Goal: Register for event/course

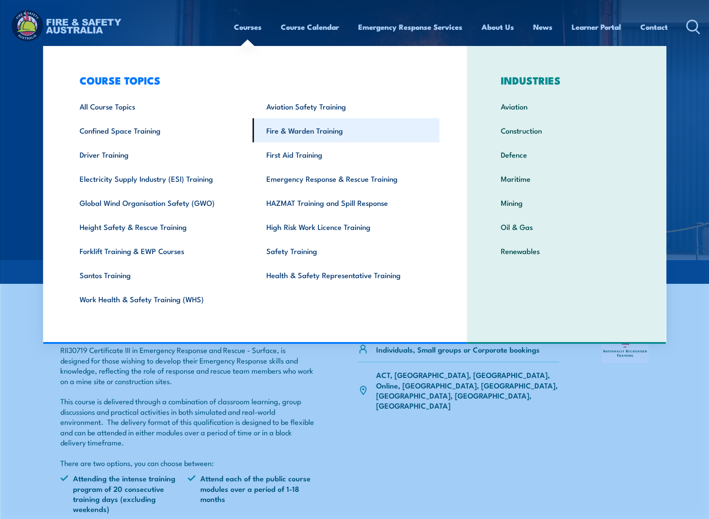
click at [295, 130] on link "Fire & Warden Training" at bounding box center [346, 130] width 187 height 24
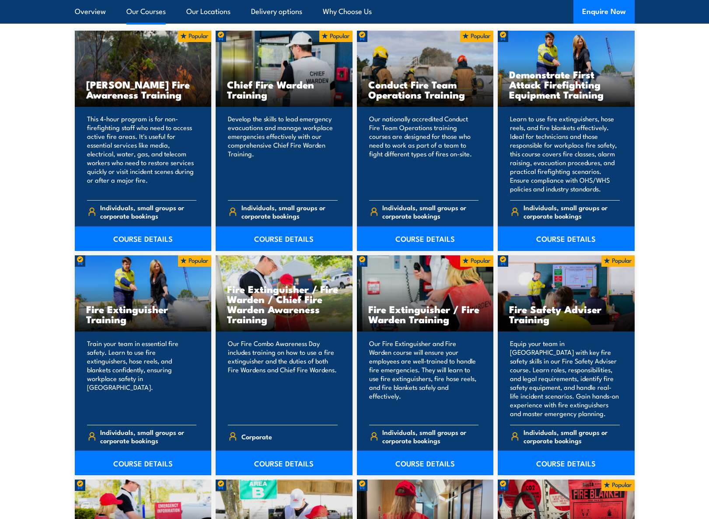
scroll to position [658, 0]
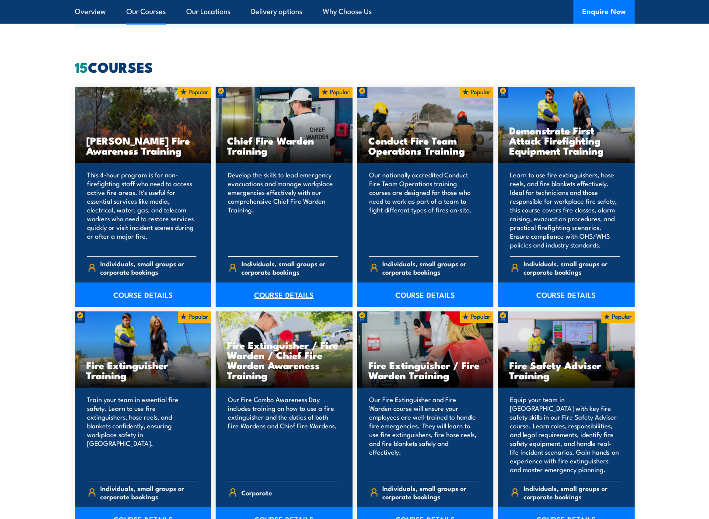
click at [276, 291] on link "COURSE DETAILS" at bounding box center [284, 294] width 137 height 25
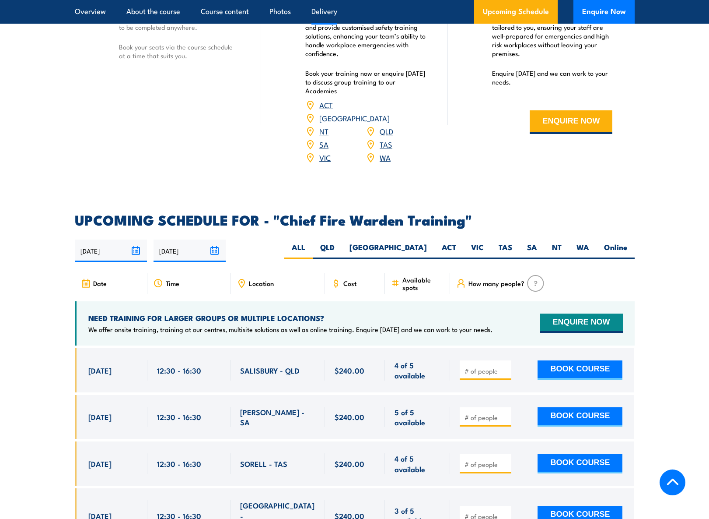
scroll to position [1373, 0]
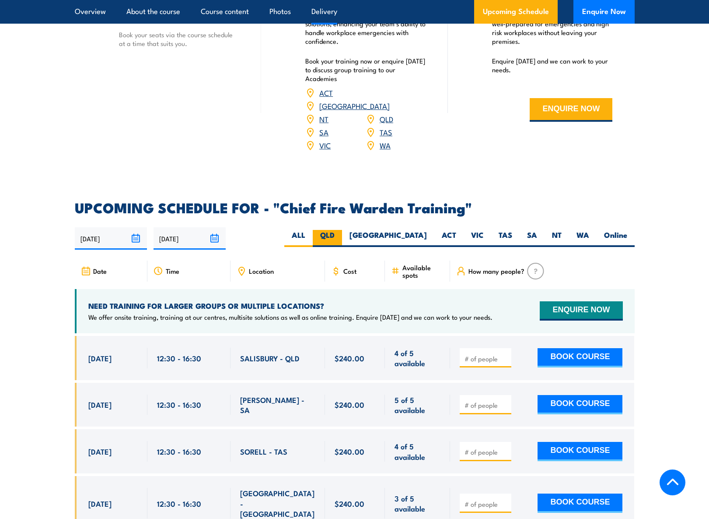
click at [342, 230] on label "QLD" at bounding box center [327, 238] width 29 height 17
click at [340, 230] on input "QLD" at bounding box center [338, 233] width 6 height 6
radio input "true"
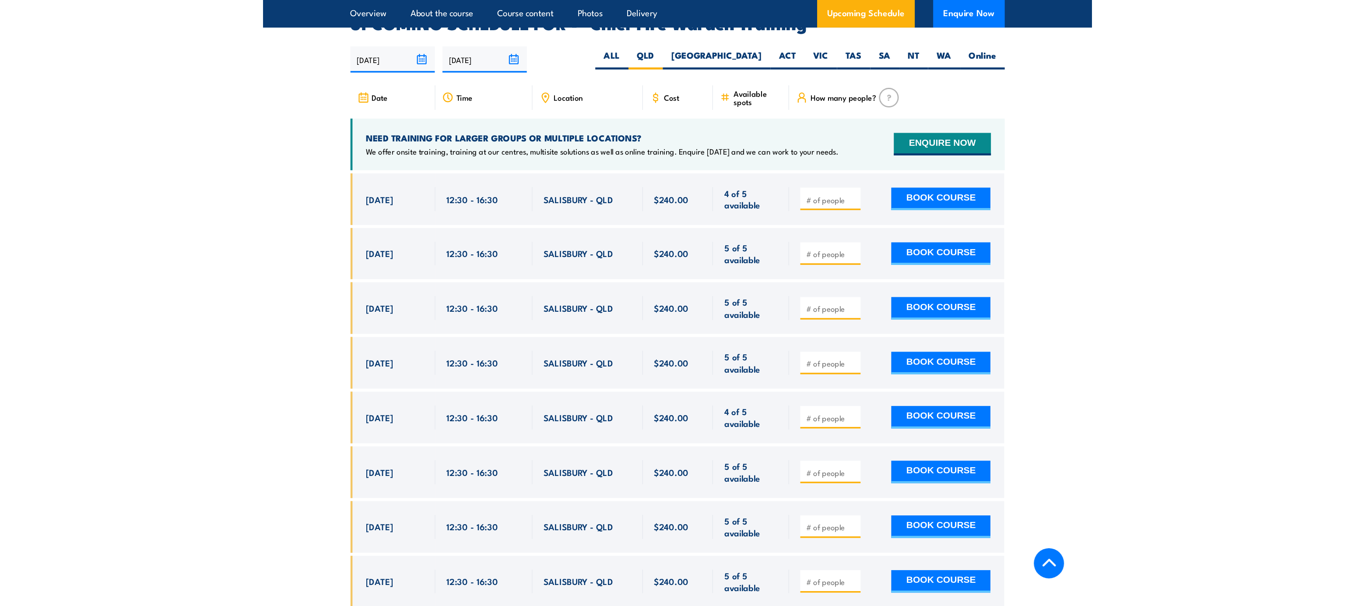
scroll to position [1561, 0]
